Goal: Information Seeking & Learning: Check status

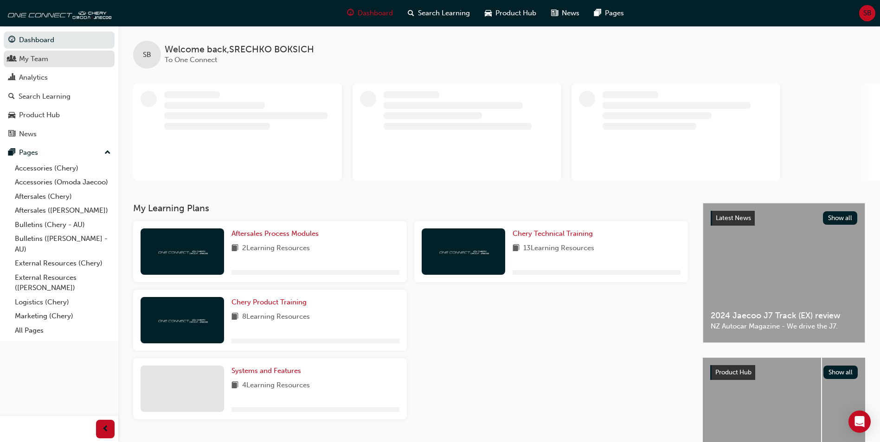
click at [33, 60] on div "My Team" at bounding box center [33, 59] width 29 height 11
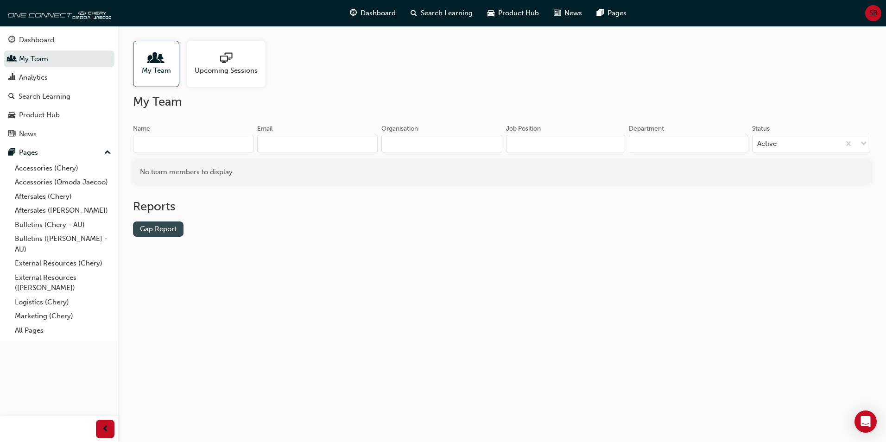
click at [161, 230] on link "Gap Report" at bounding box center [158, 229] width 51 height 15
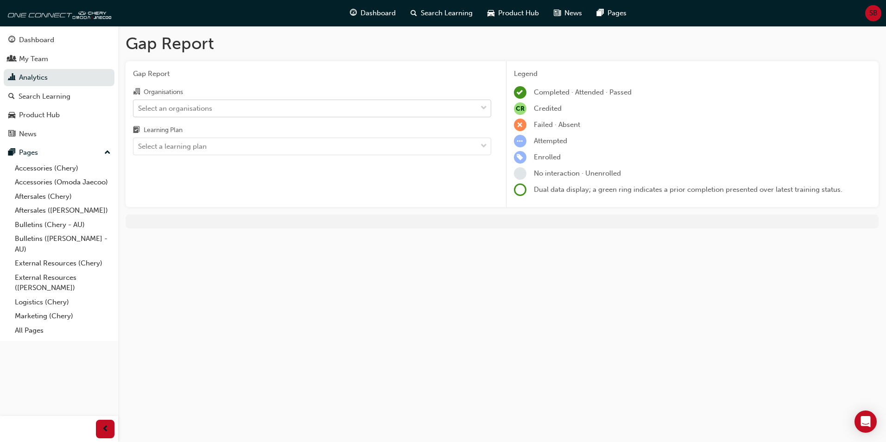
click at [235, 108] on div "Select an organisations" at bounding box center [306, 108] width 344 height 16
click at [139, 108] on input "Organisations Select an organisations" at bounding box center [138, 108] width 1 height 8
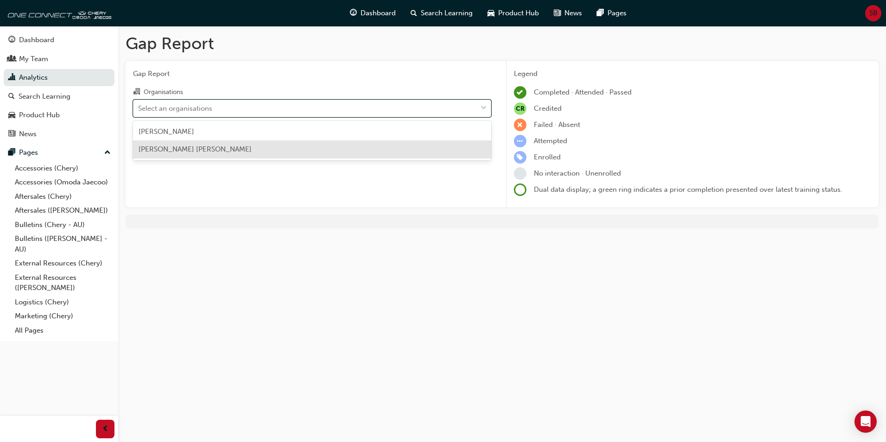
click at [215, 147] on span "[PERSON_NAME] [PERSON_NAME]" at bounding box center [195, 149] width 113 height 8
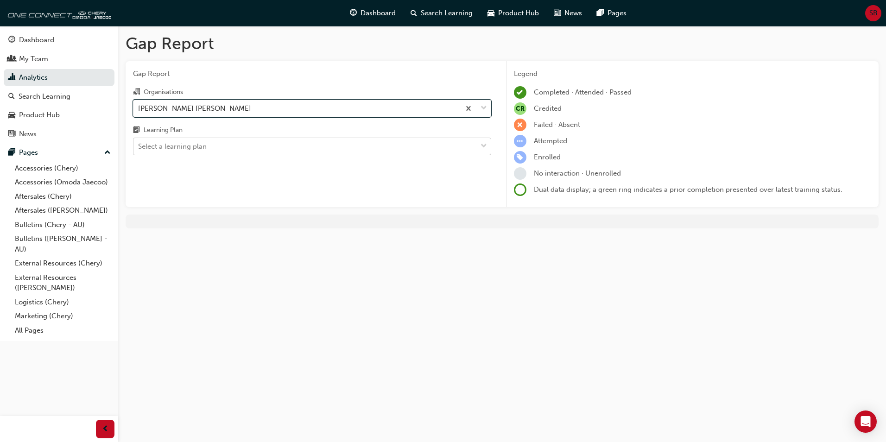
click at [258, 147] on div "Select a learning plan" at bounding box center [306, 147] width 344 height 16
click at [139, 147] on input "Learning Plan Select a learning plan" at bounding box center [138, 146] width 1 height 8
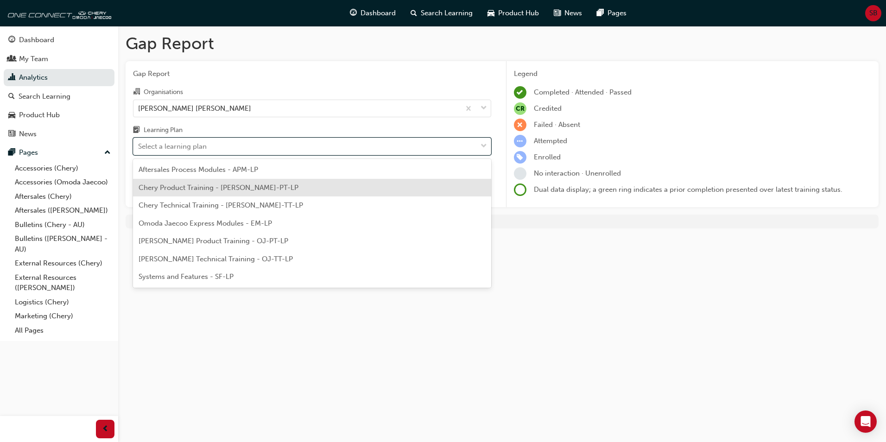
click at [202, 191] on span "Chery Product Training - [PERSON_NAME]-PT-LP" at bounding box center [219, 188] width 160 height 8
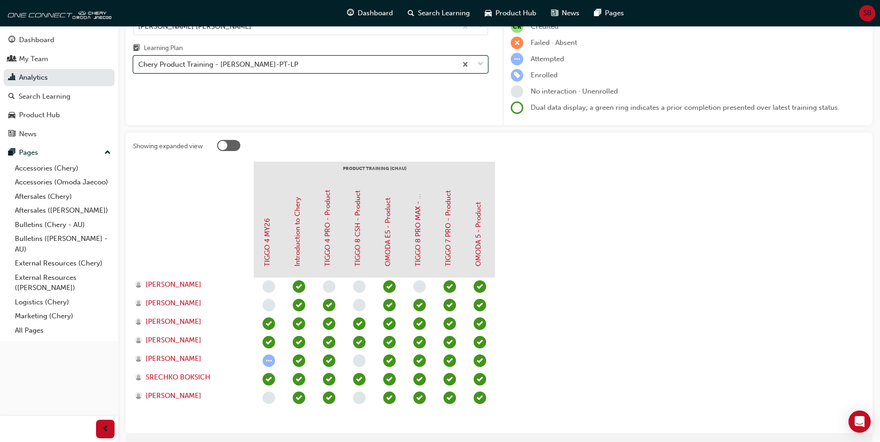
scroll to position [125, 0]
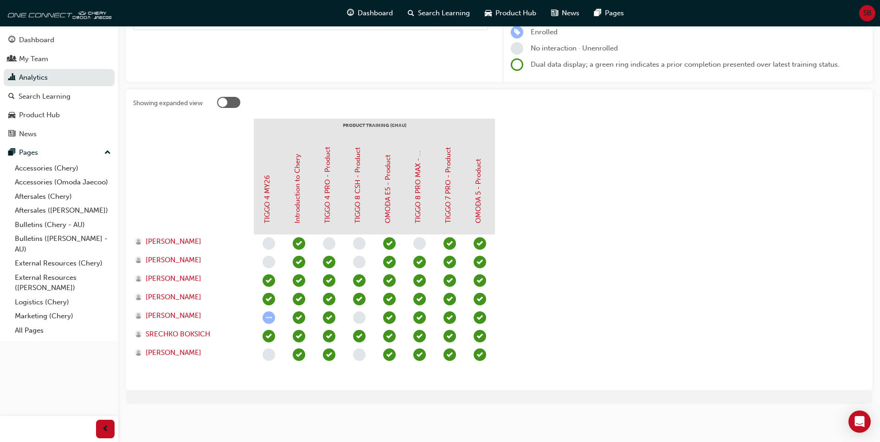
click at [224, 100] on div at bounding box center [222, 102] width 9 height 9
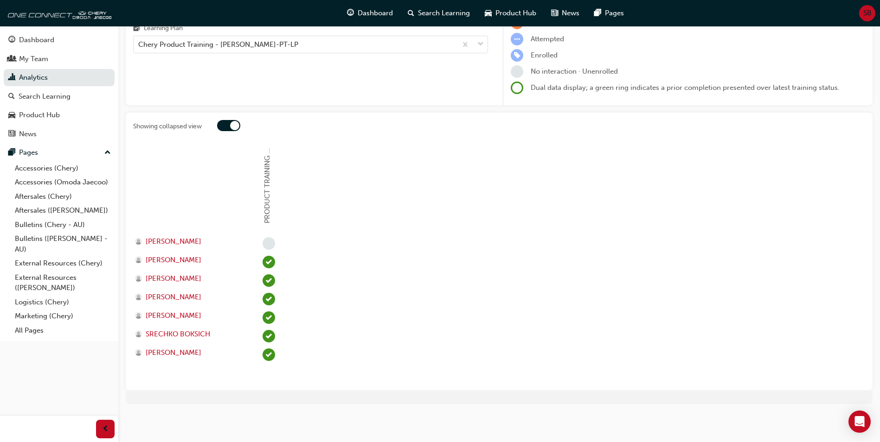
scroll to position [102, 0]
click at [236, 123] on div at bounding box center [234, 125] width 9 height 9
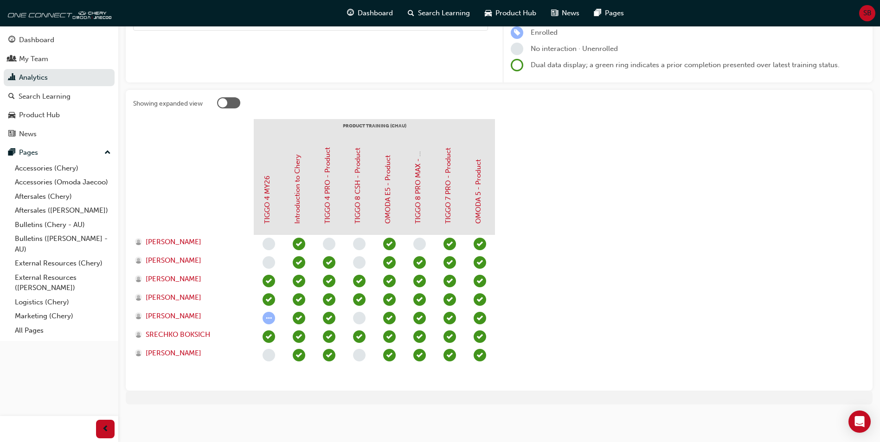
scroll to position [125, 0]
click at [36, 40] on div "Dashboard" at bounding box center [36, 40] width 35 height 11
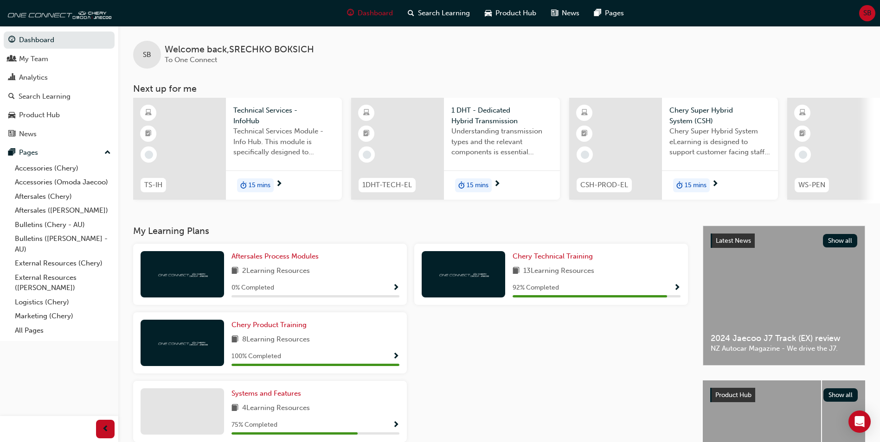
click at [869, 16] on span "SB" at bounding box center [867, 13] width 8 height 11
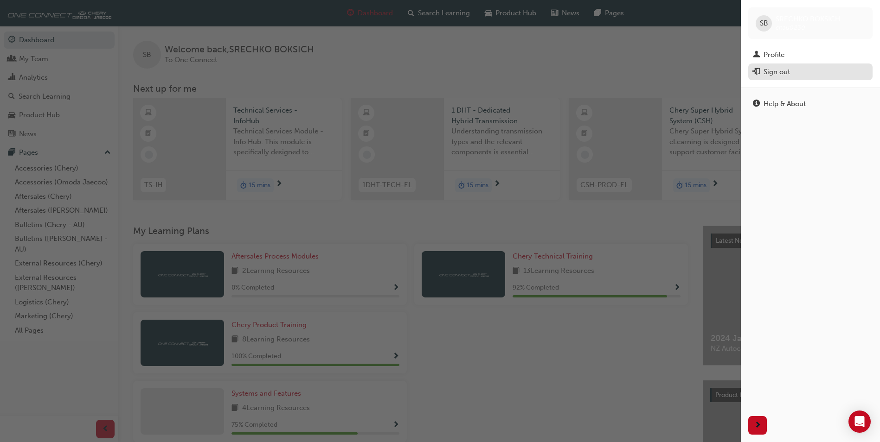
click at [787, 73] on div "Sign out" at bounding box center [776, 72] width 26 height 11
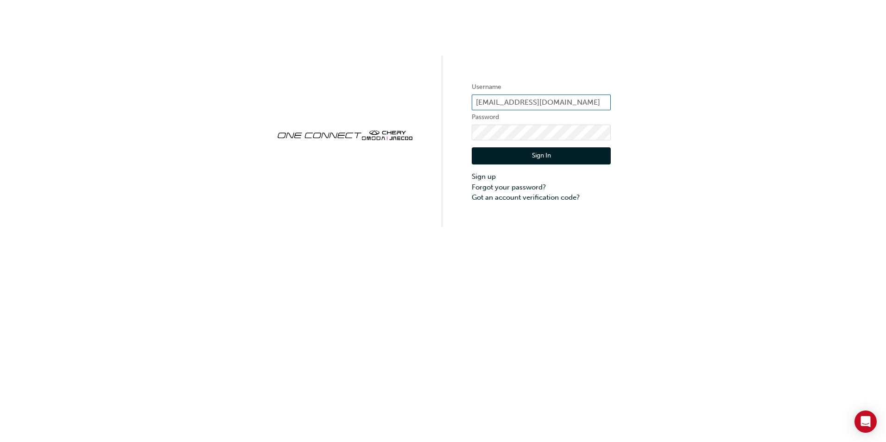
click at [523, 107] on input "[EMAIL_ADDRESS][DOMAIN_NAME]" at bounding box center [541, 103] width 139 height 16
type input "[EMAIL_ADDRESS][DOMAIN_NAME]"
click at [545, 159] on button "Sign In" at bounding box center [541, 156] width 139 height 18
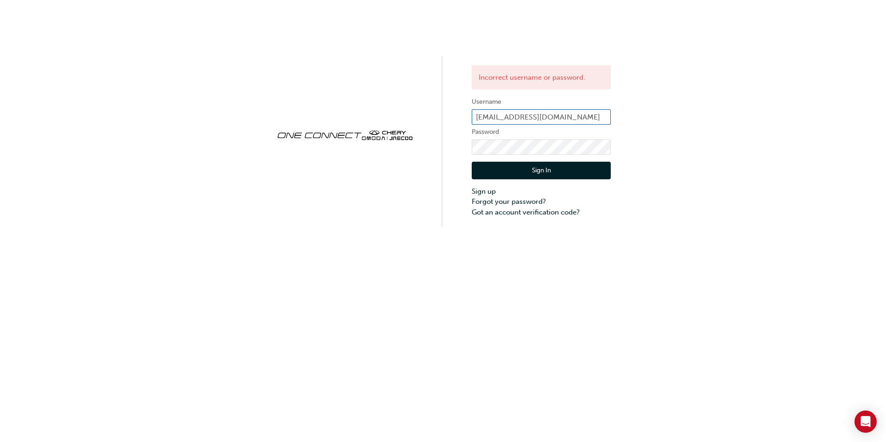
click at [548, 119] on input "[EMAIL_ADDRESS][DOMAIN_NAME]" at bounding box center [541, 117] width 139 height 16
type input "CHAU1888"
click at [531, 180] on div "Sign In Sign up Forgot your password? Got an account verification code?" at bounding box center [541, 186] width 139 height 63
click at [531, 174] on button "Sign In" at bounding box center [541, 171] width 139 height 18
